Goal: Transaction & Acquisition: Purchase product/service

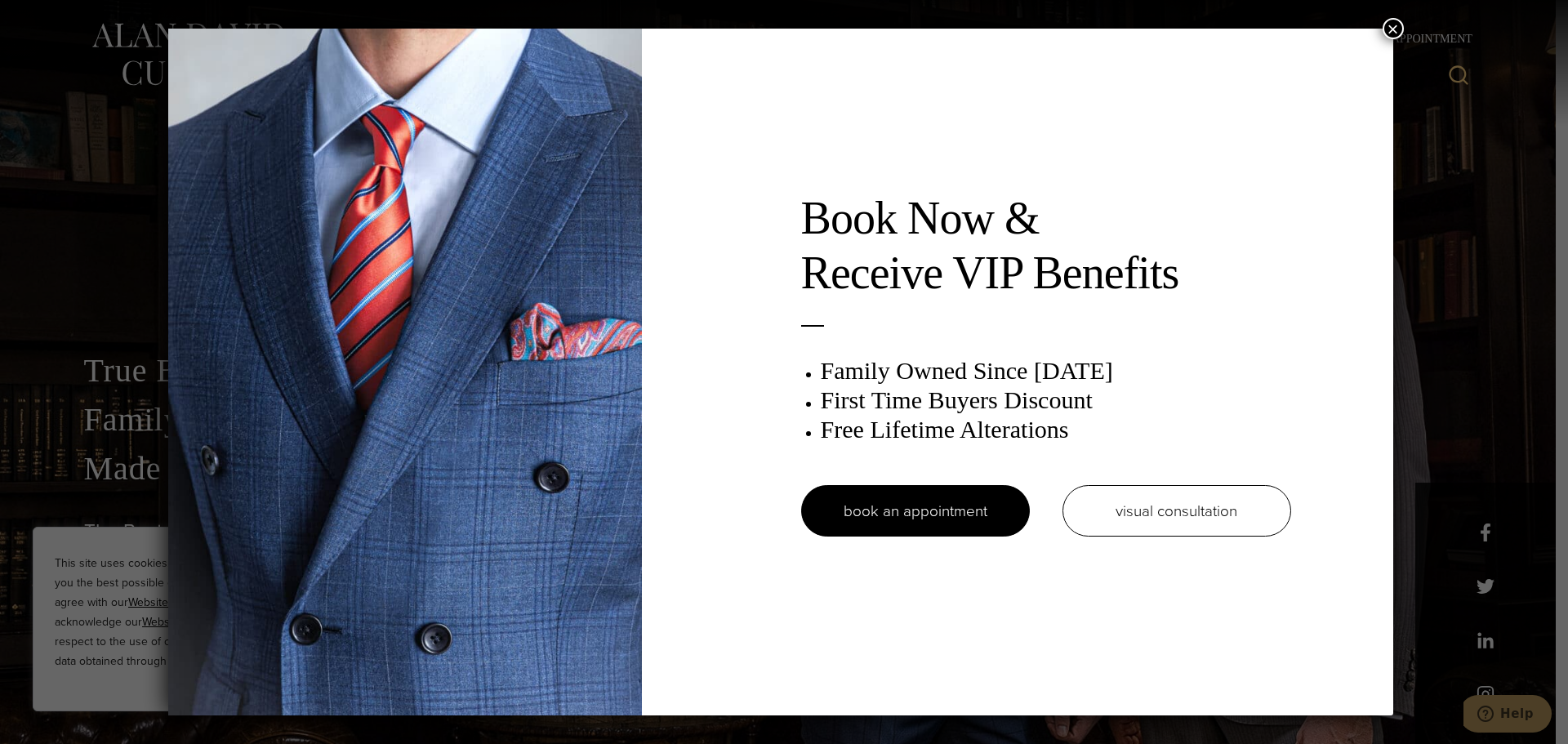
click at [1391, 26] on button "×" at bounding box center [1393, 29] width 22 height 22
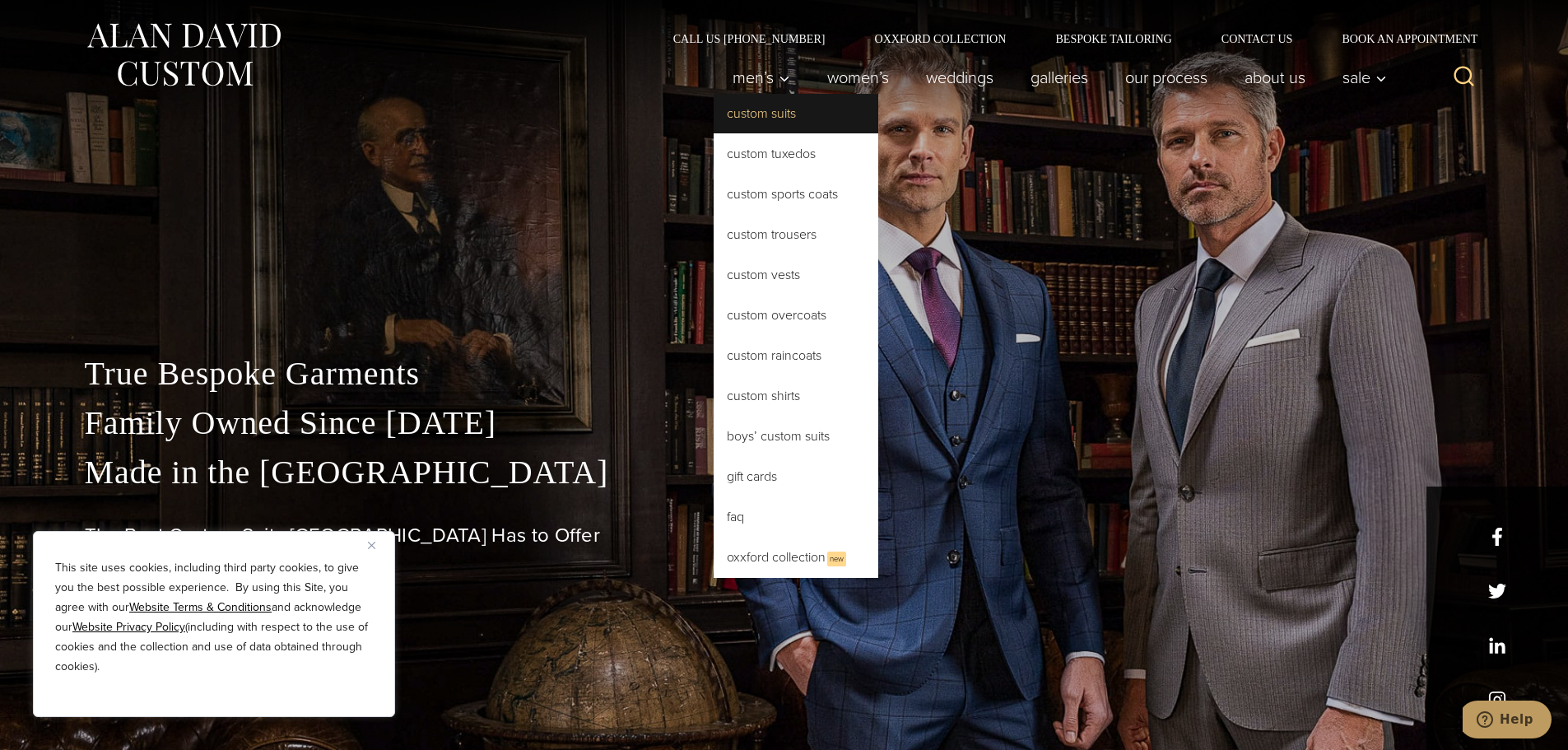
click at [767, 113] on link "Custom Suits" at bounding box center [795, 113] width 164 height 40
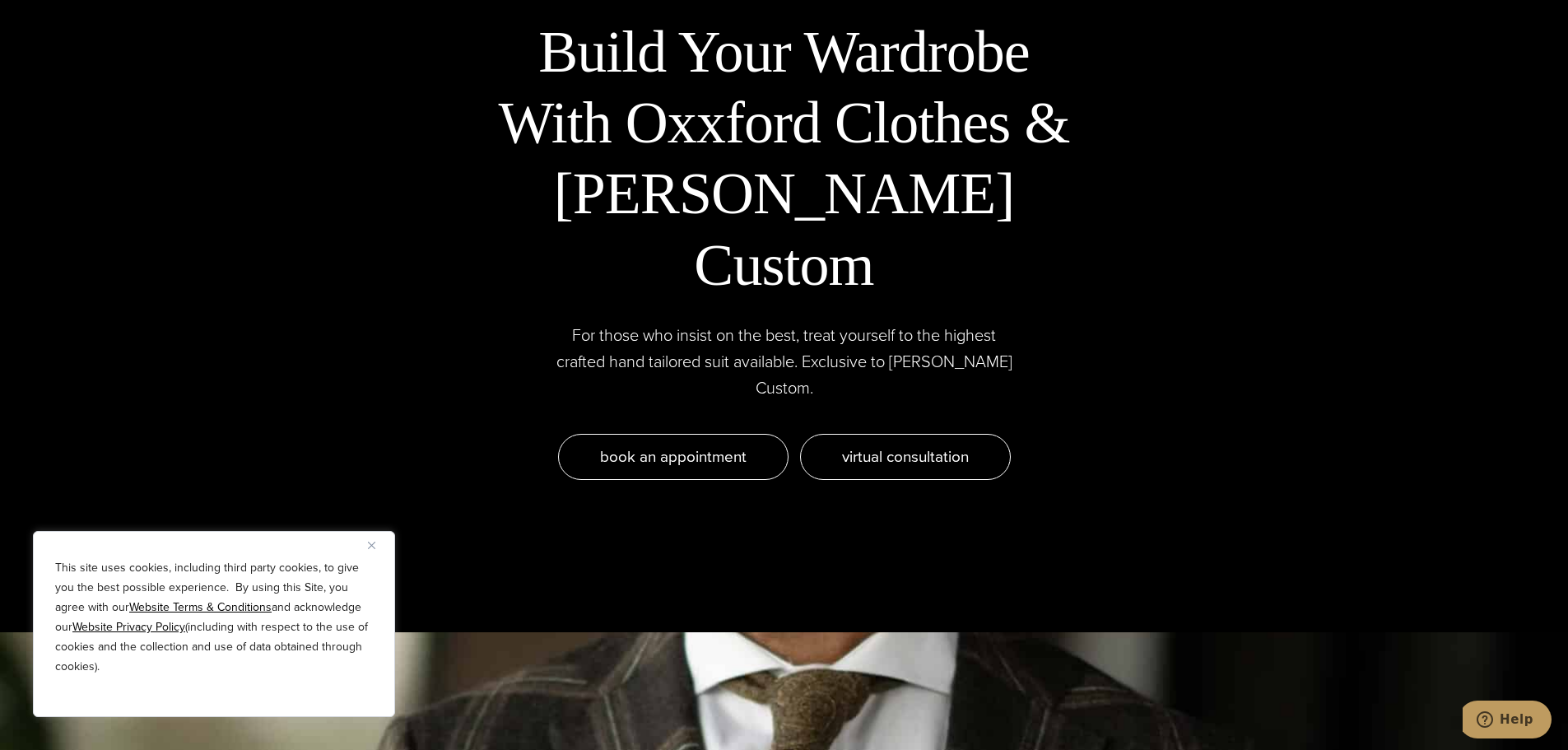
scroll to position [5340, 0]
